Goal: Task Accomplishment & Management: Use online tool/utility

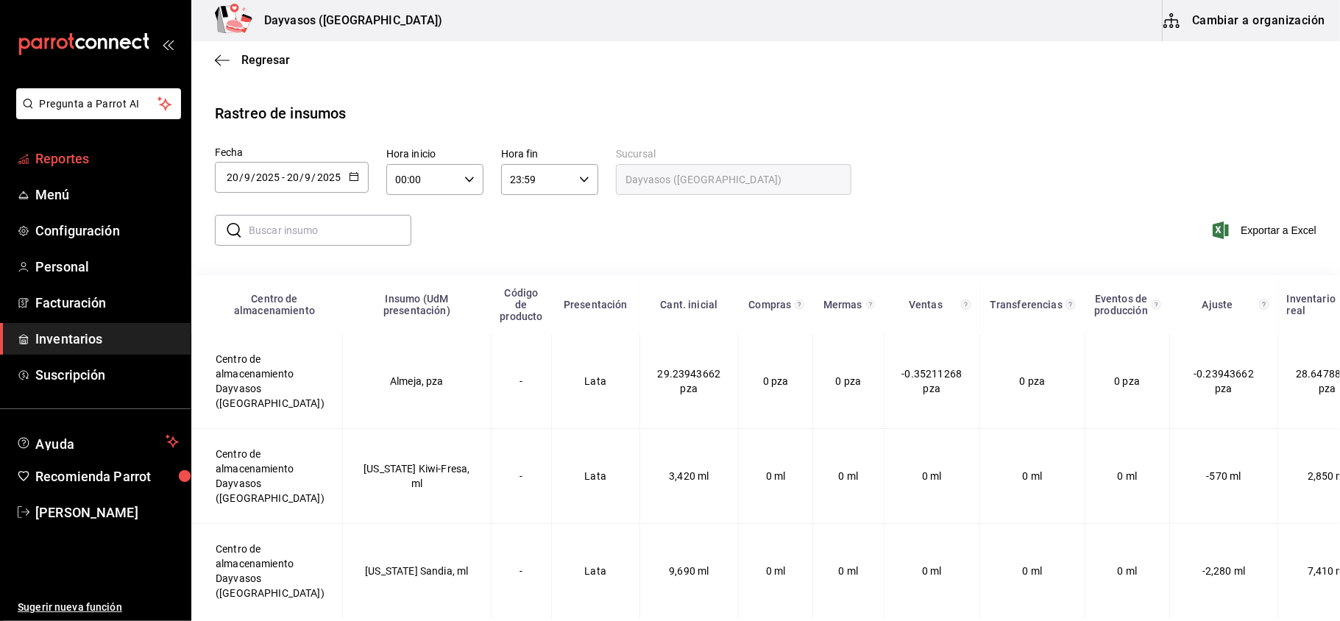
click at [113, 160] on span "Reportes" at bounding box center [107, 159] width 144 height 20
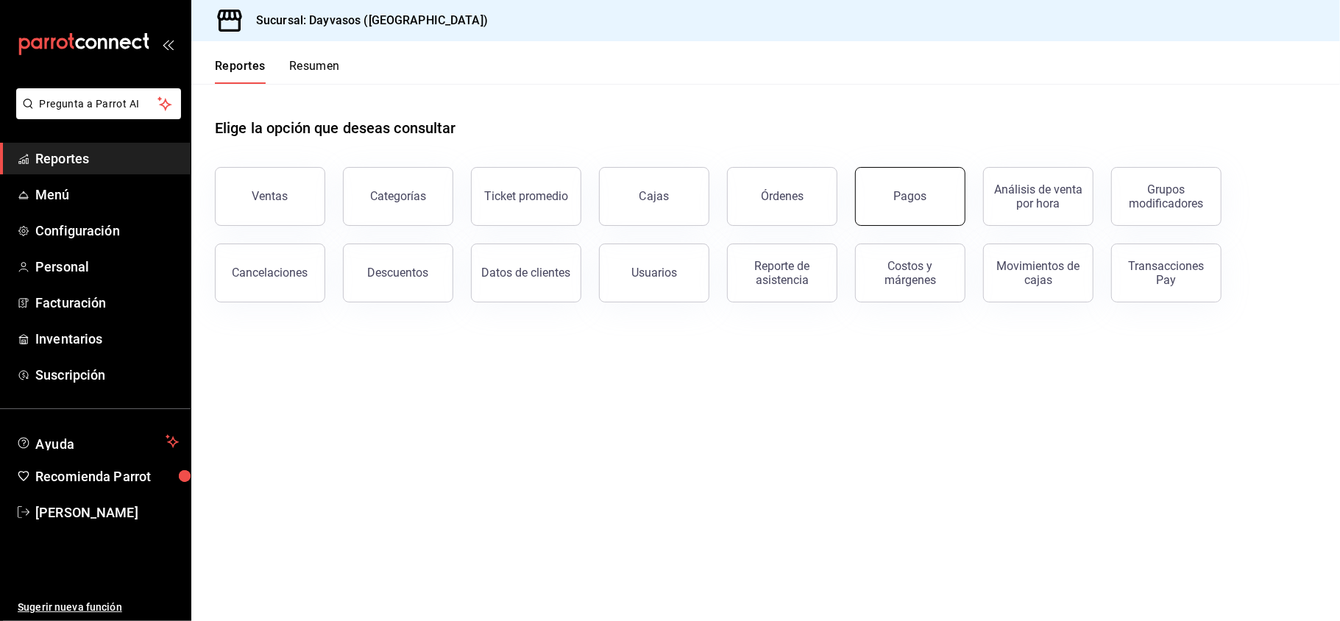
click at [910, 194] on div "Pagos" at bounding box center [910, 196] width 33 height 14
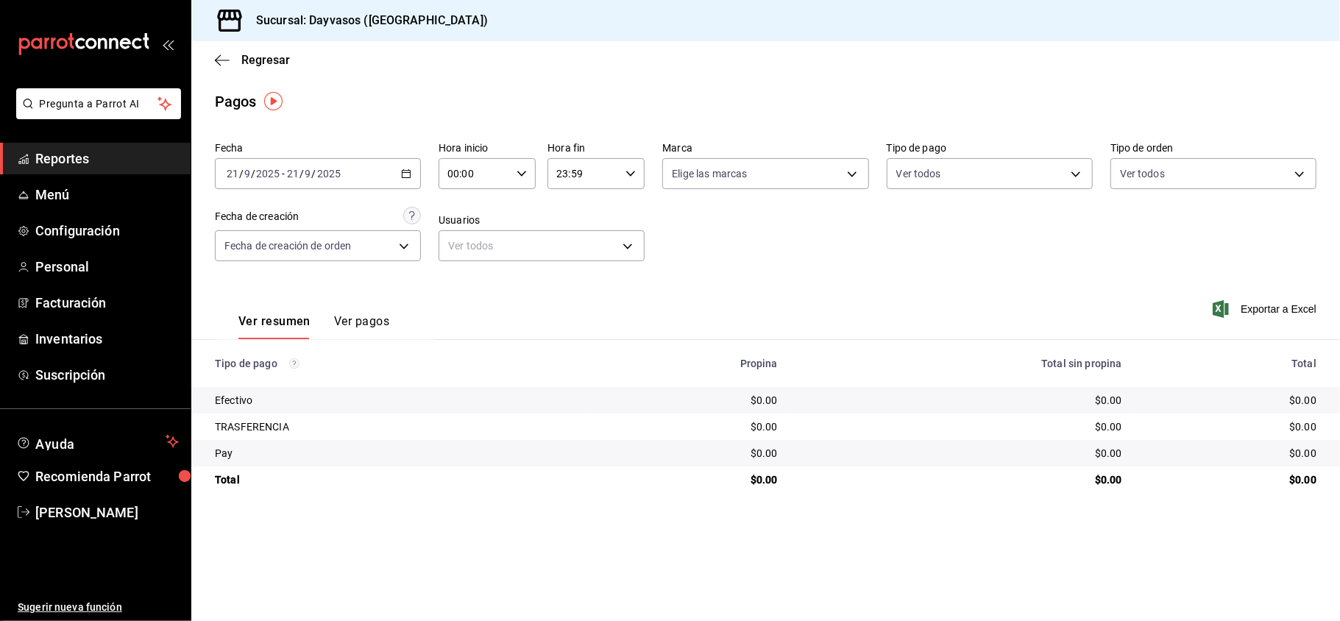
click at [397, 169] on div "[DATE] [DATE] - [DATE] [DATE]" at bounding box center [318, 173] width 206 height 31
click at [294, 389] on span "Rango de fechas" at bounding box center [284, 383] width 114 height 15
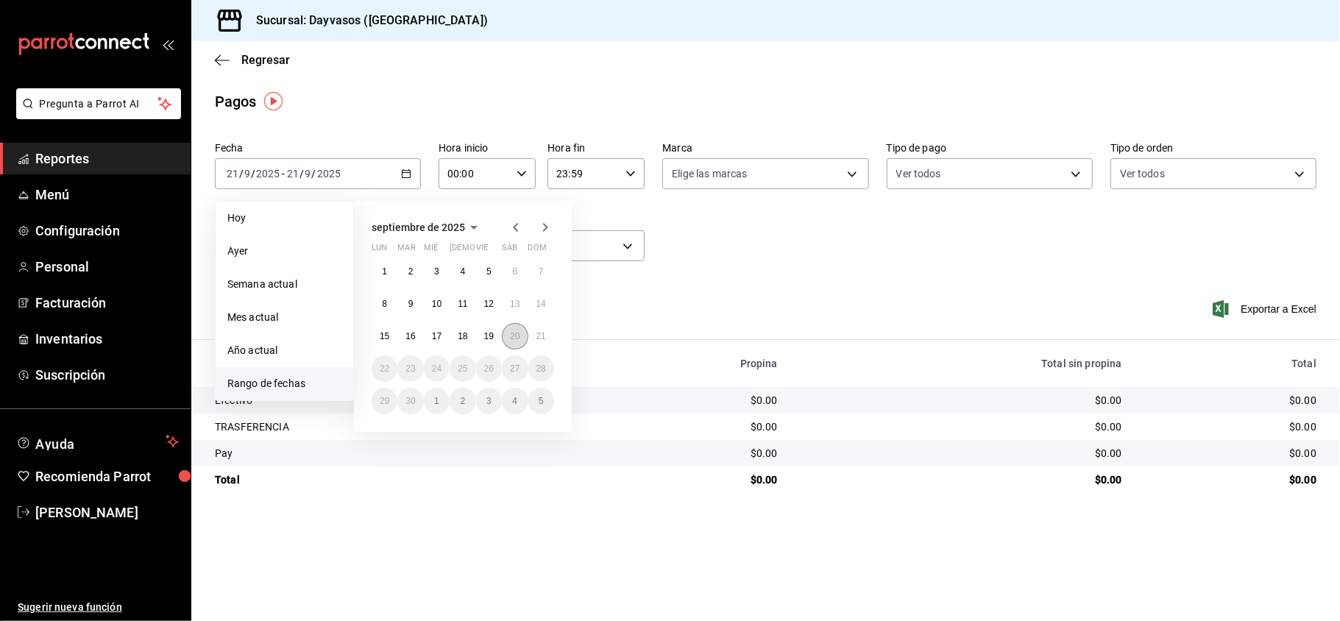
click at [510, 340] on abbr "20" at bounding box center [515, 336] width 10 height 10
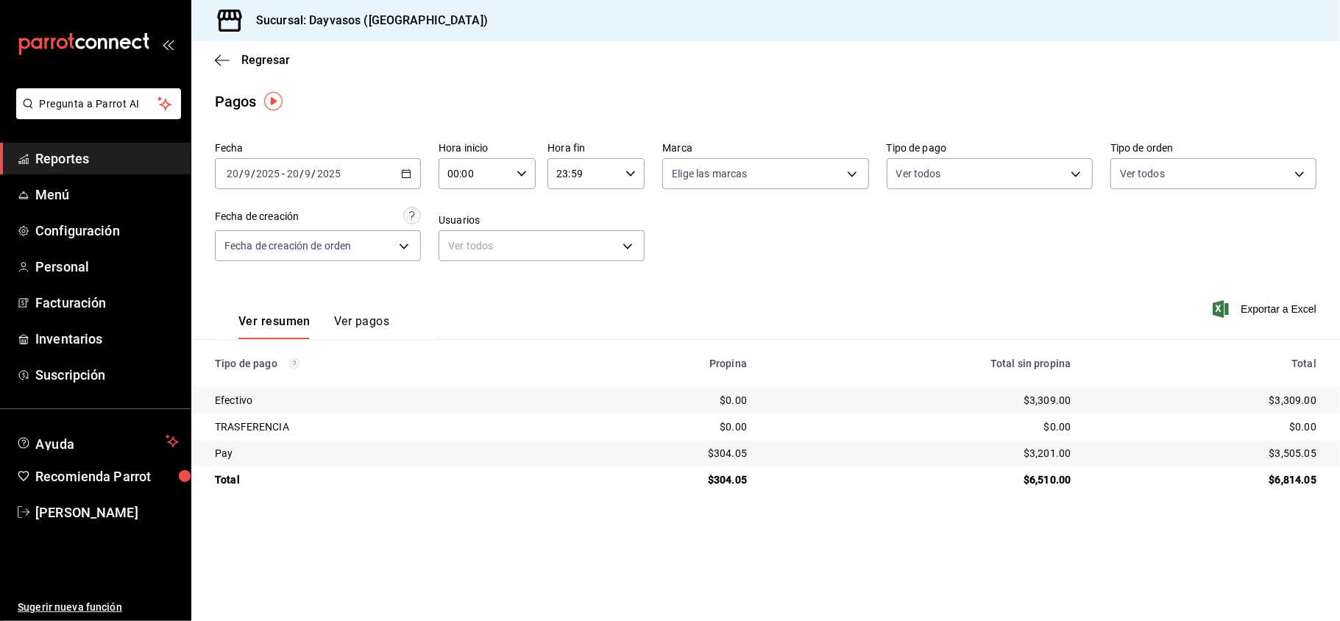
click at [102, 160] on span "Reportes" at bounding box center [107, 159] width 144 height 20
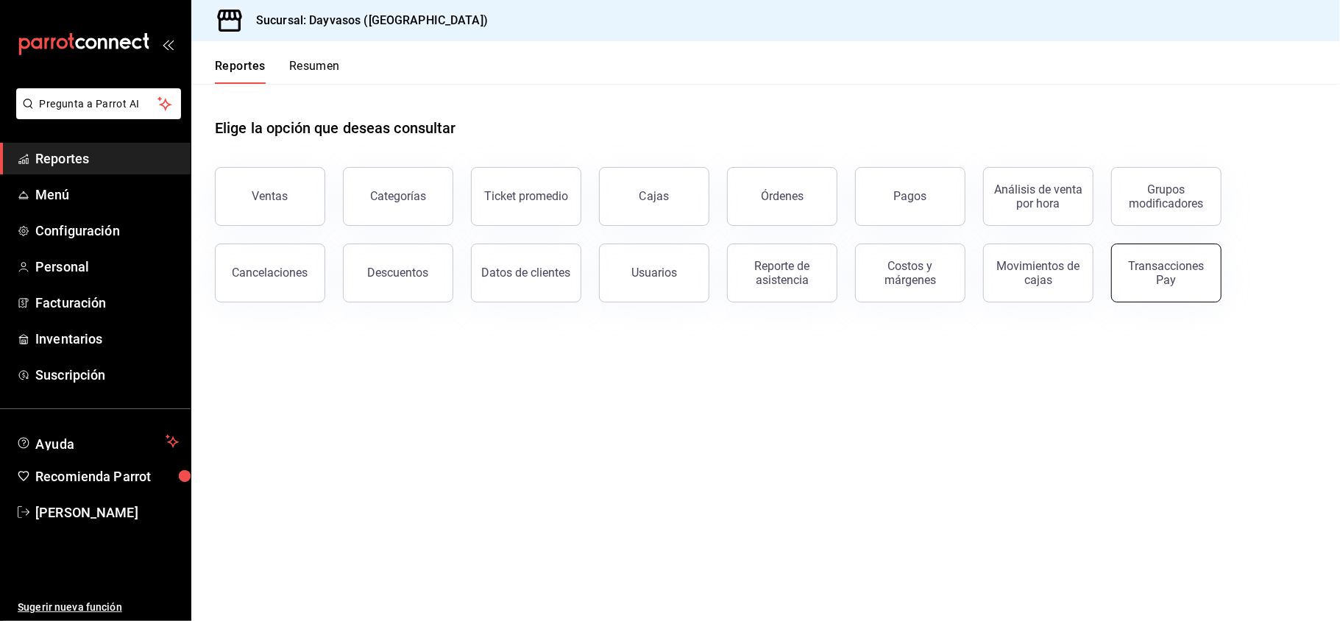
click at [1179, 280] on div "Transacciones Pay" at bounding box center [1166, 273] width 91 height 28
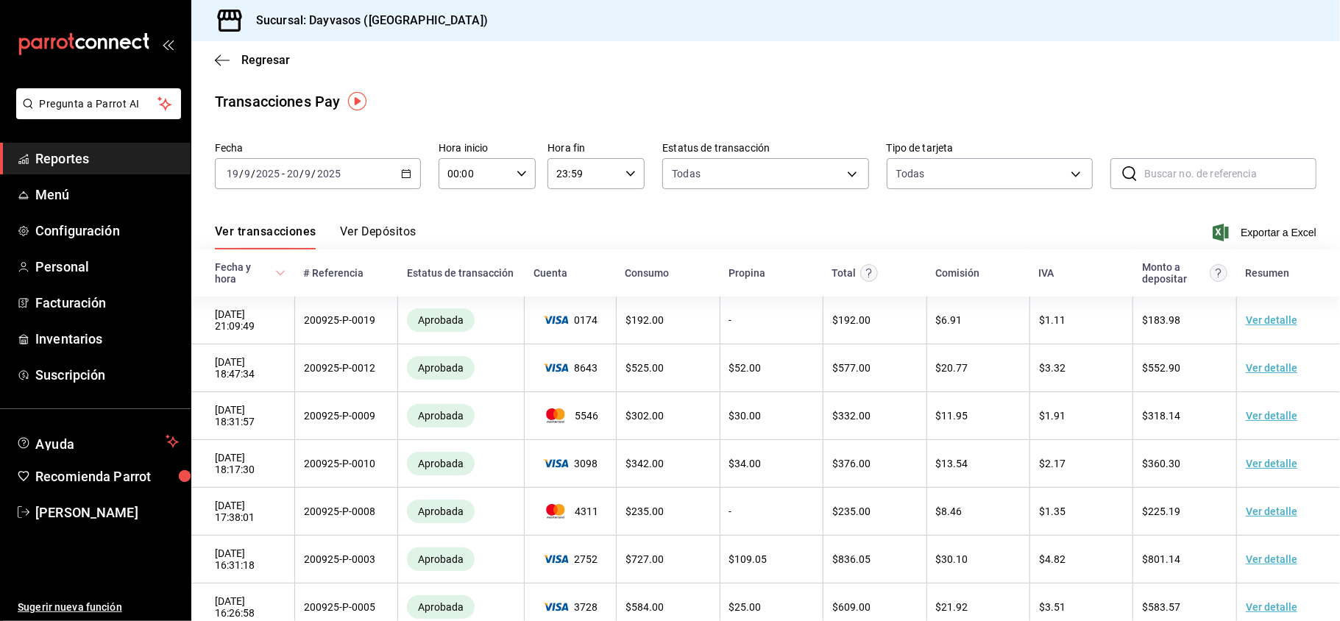
click at [415, 172] on div "[DATE] [DATE] - [DATE] [DATE]" at bounding box center [318, 173] width 206 height 31
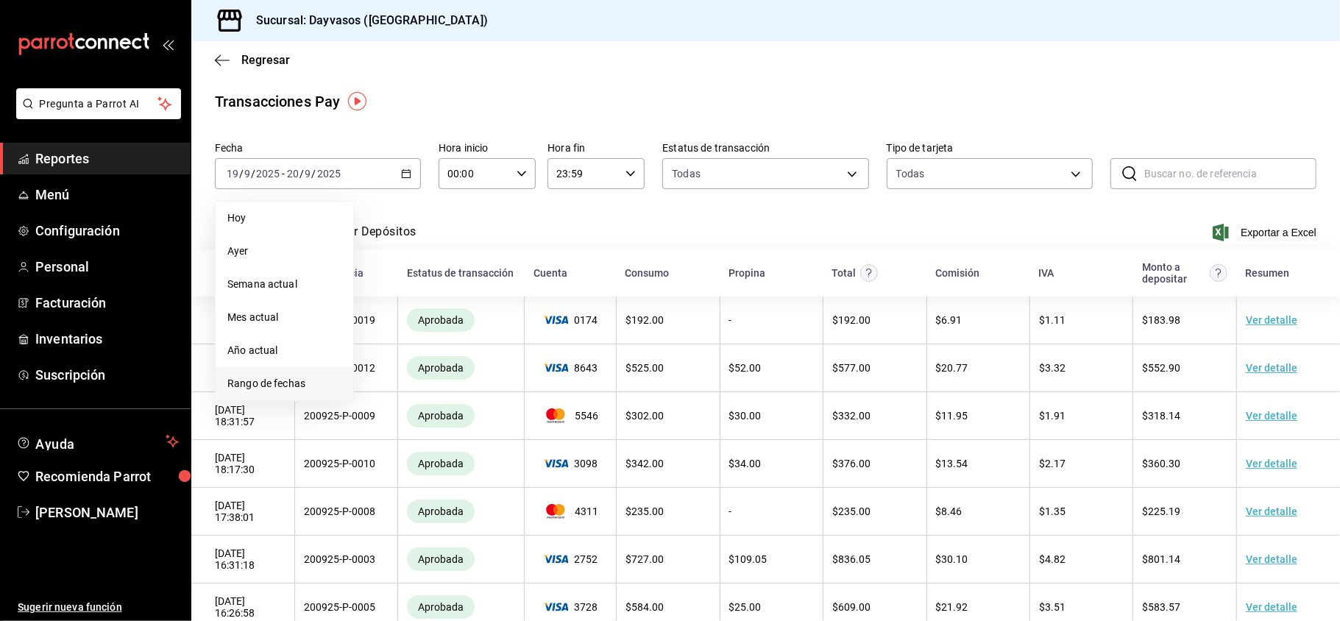
click at [281, 369] on li "Rango de fechas" at bounding box center [285, 383] width 138 height 33
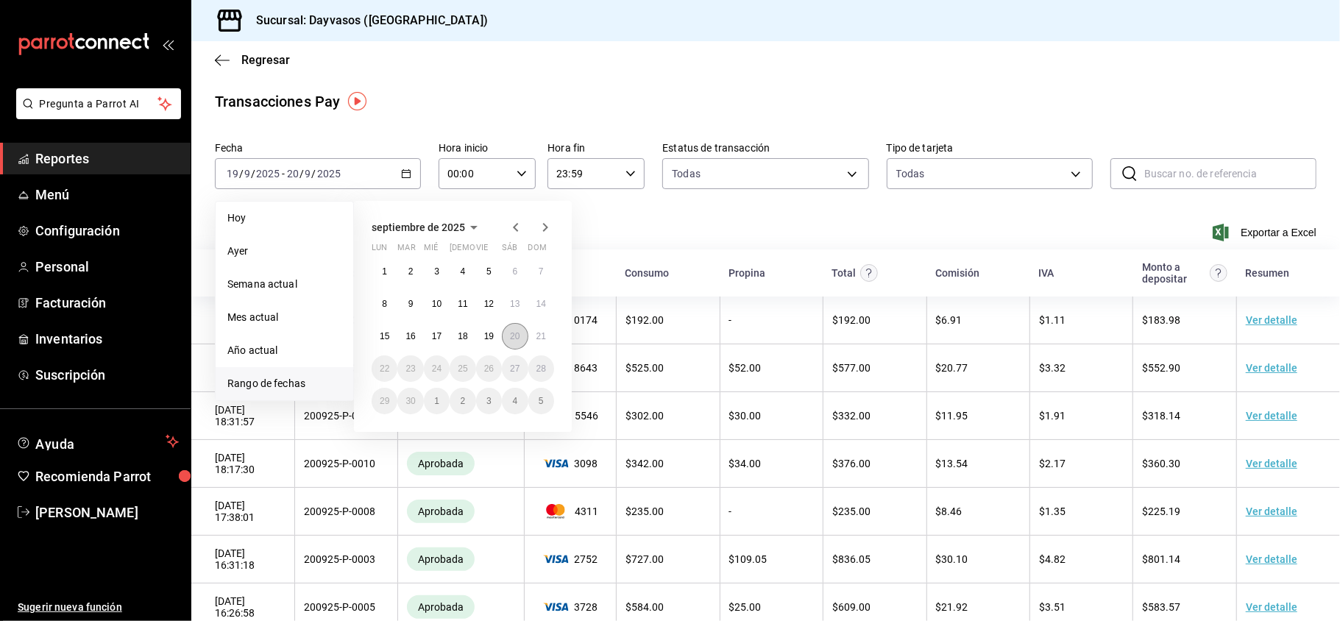
click at [516, 343] on button "20" at bounding box center [515, 336] width 26 height 26
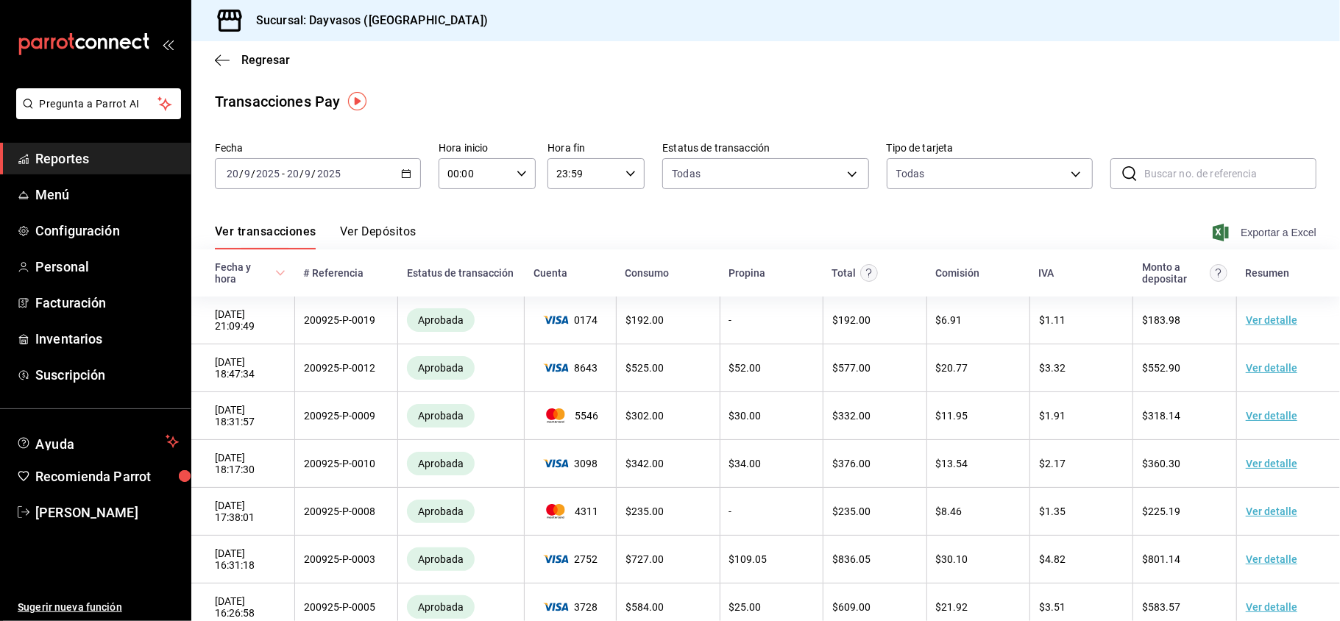
click at [1223, 234] on span "Exportar a Excel" at bounding box center [1266, 233] width 101 height 18
